Goal: Task Accomplishment & Management: Use online tool/utility

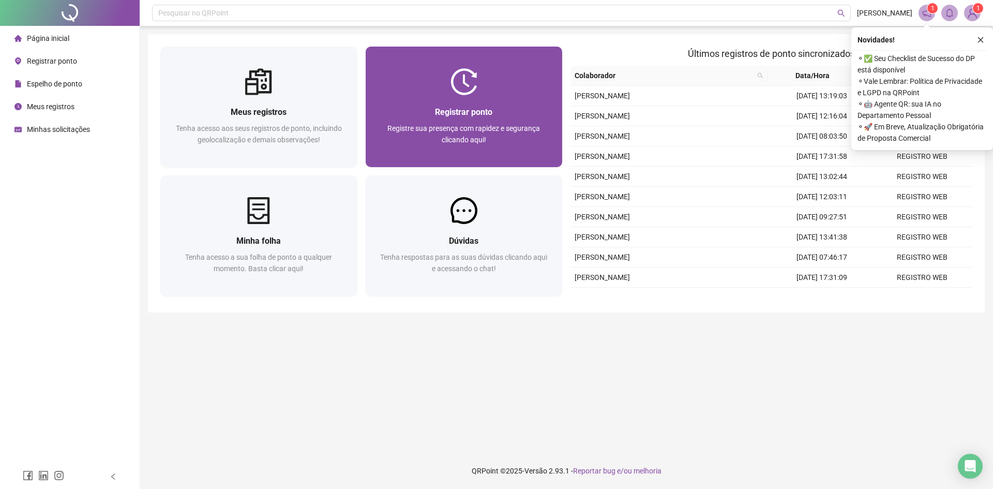
click at [449, 114] on span "Registrar ponto" at bounding box center [463, 112] width 57 height 10
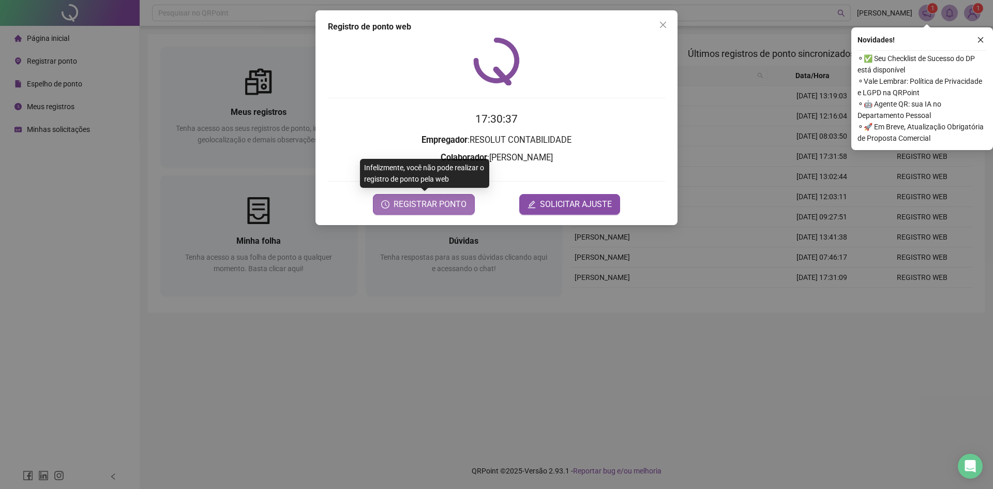
click at [442, 204] on span "REGISTRAR PONTO" at bounding box center [430, 204] width 73 height 12
